Goal: Task Accomplishment & Management: Complete application form

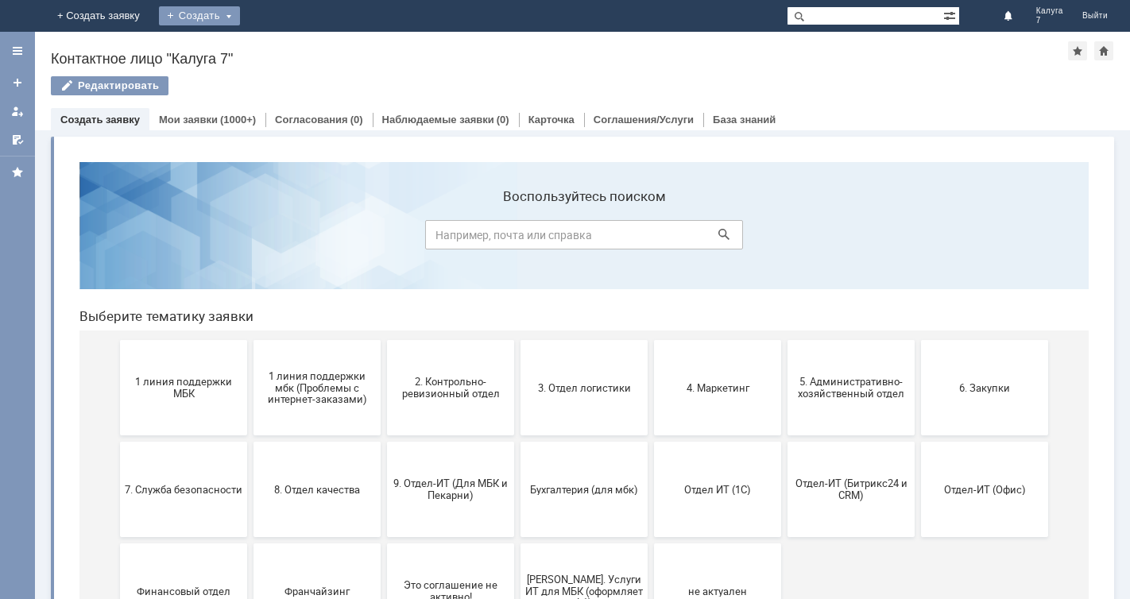
click at [240, 14] on div "Создать" at bounding box center [199, 15] width 81 height 19
click at [283, 44] on link "Заявка" at bounding box center [222, 47] width 121 height 19
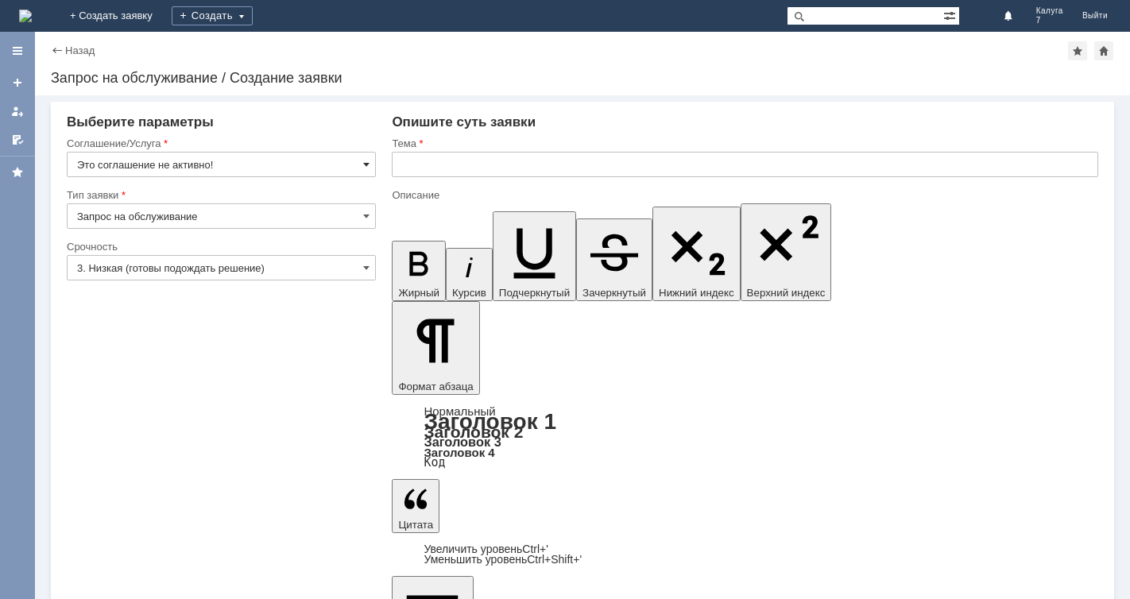
click at [366, 164] on span at bounding box center [366, 164] width 6 height 13
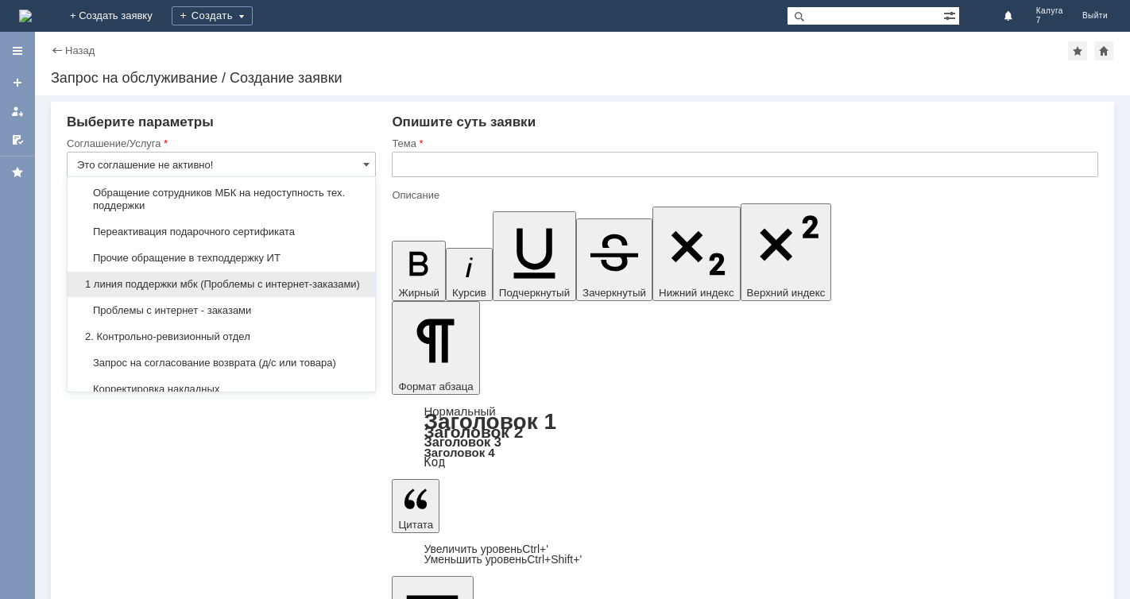
scroll to position [159, 0]
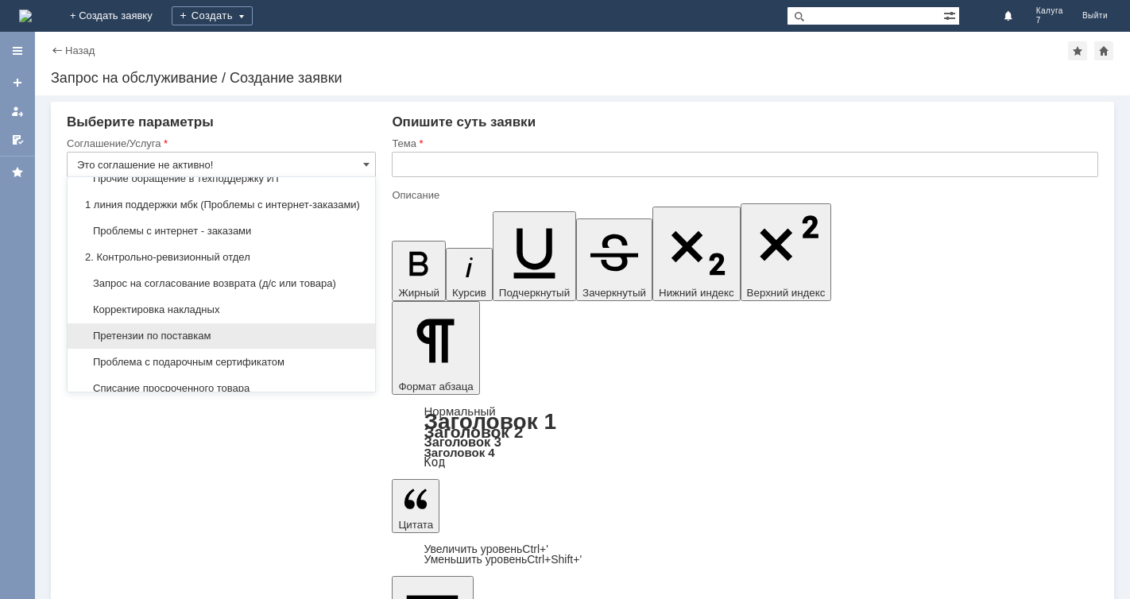
click at [218, 342] on span "Претензии по поставкам" at bounding box center [221, 336] width 288 height 13
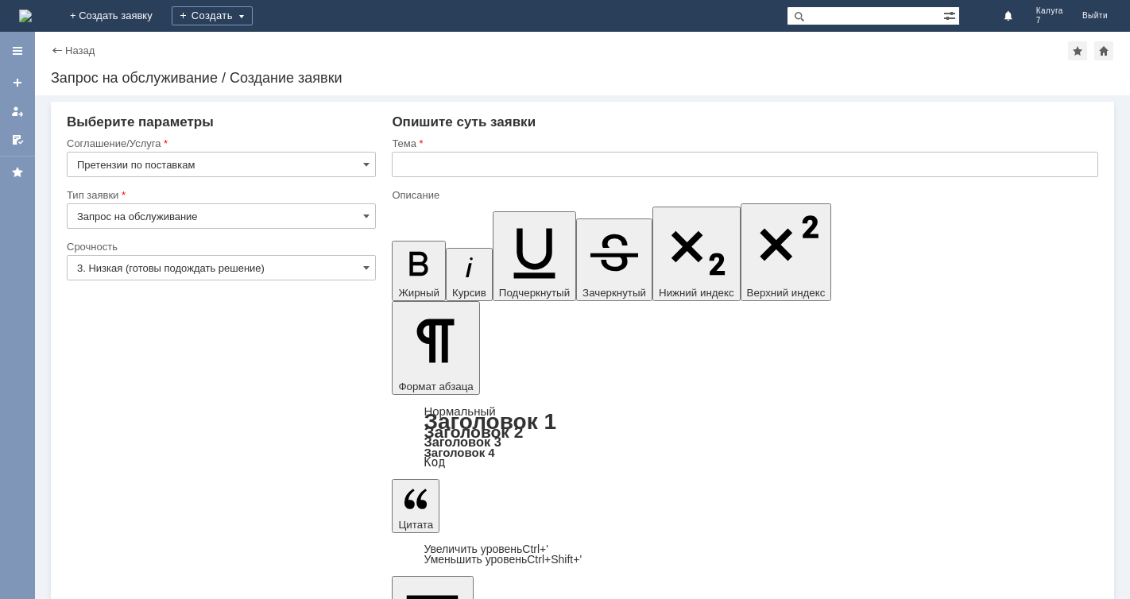
type input "Претензии по поставкам"
click at [364, 267] on span at bounding box center [366, 267] width 6 height 13
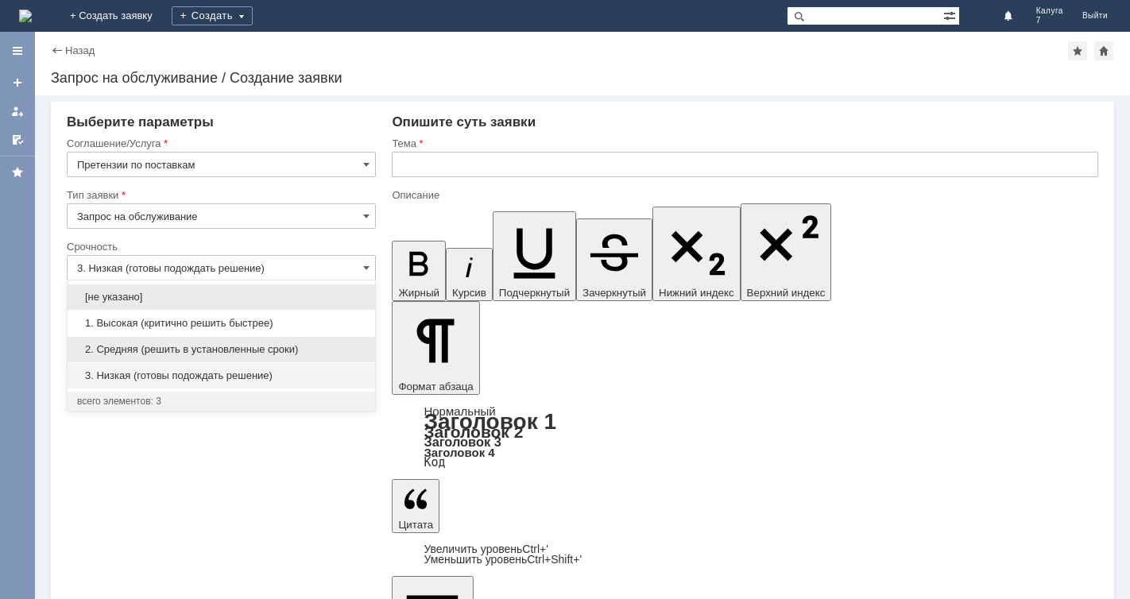
click at [201, 350] on span "2. Средняя (решить в установленные сроки)" at bounding box center [221, 349] width 288 height 13
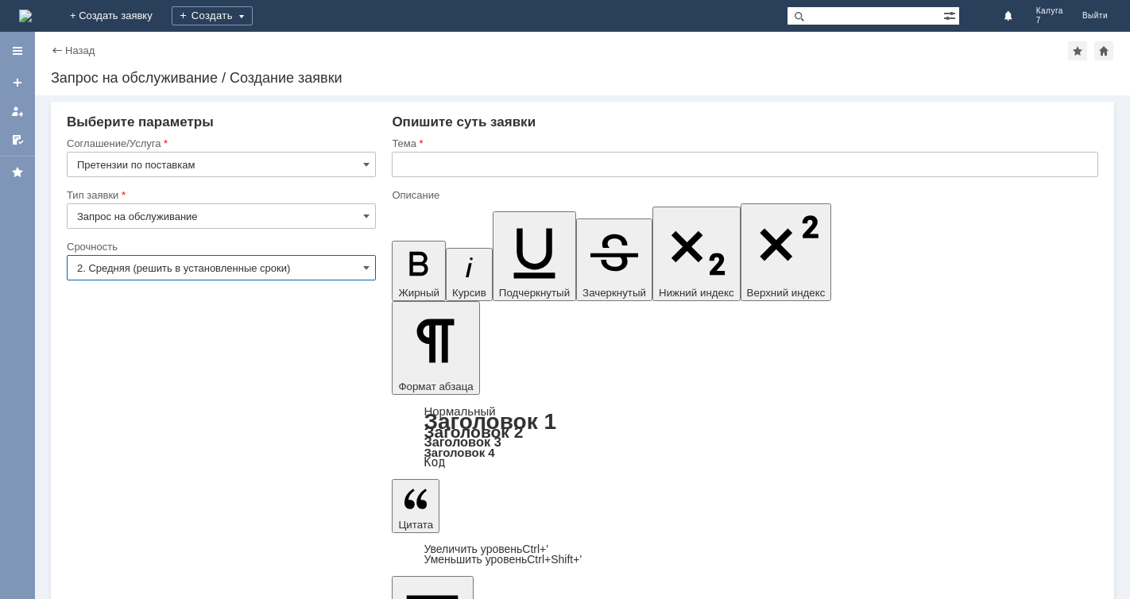
type input "2. Средняя (решить в установленные сроки)"
click at [400, 161] on input "text" at bounding box center [745, 164] width 706 height 25
type input "расхождения в приемке товара"
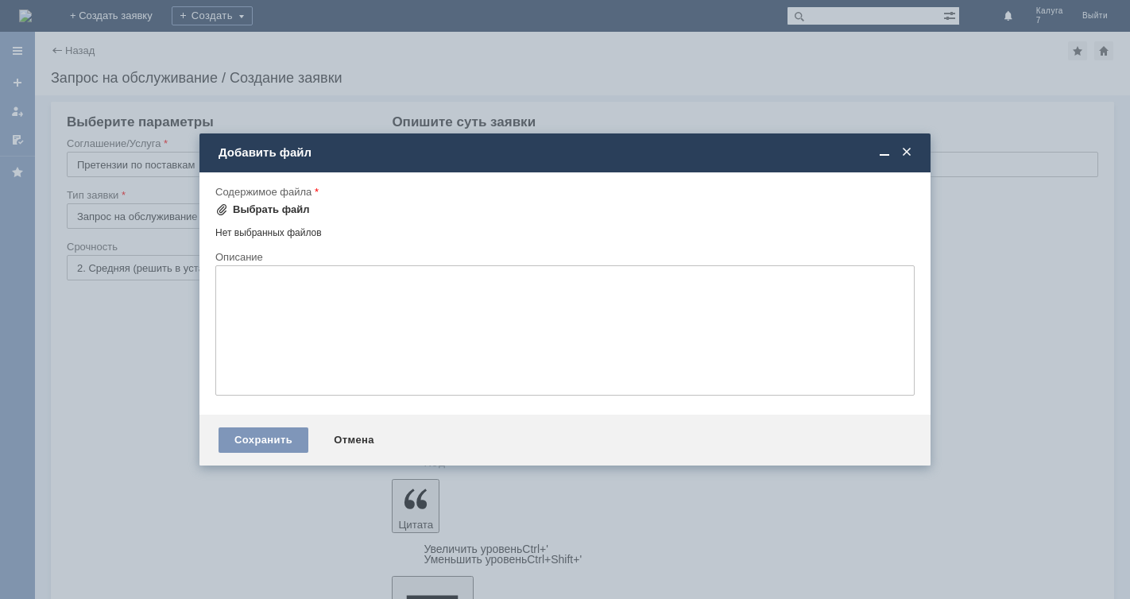
click at [218, 208] on span at bounding box center [221, 209] width 13 height 13
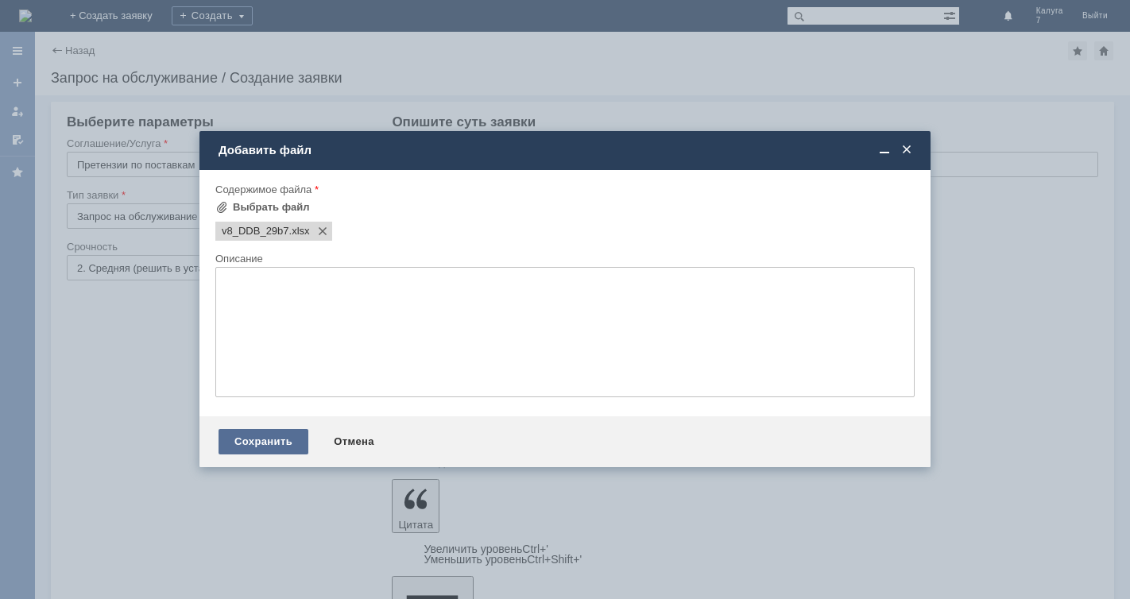
click at [253, 437] on div "Сохранить" at bounding box center [263, 441] width 90 height 25
